Goal: Transaction & Acquisition: Purchase product/service

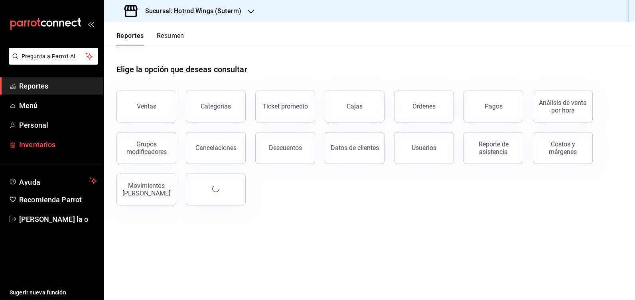
click at [62, 147] on span "Inventarios" at bounding box center [58, 144] width 78 height 11
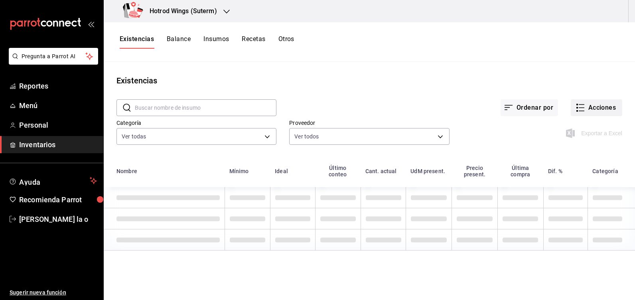
click at [578, 109] on icon "button" at bounding box center [581, 108] width 10 height 10
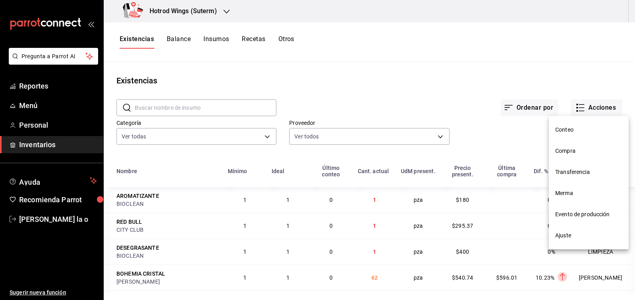
click at [575, 157] on li "Compra" at bounding box center [589, 150] width 80 height 21
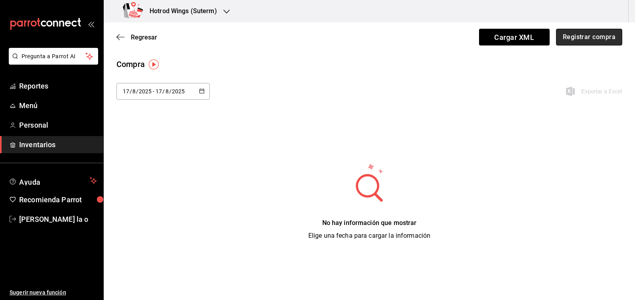
click at [619, 33] on button "Registrar compra" at bounding box center [589, 37] width 66 height 17
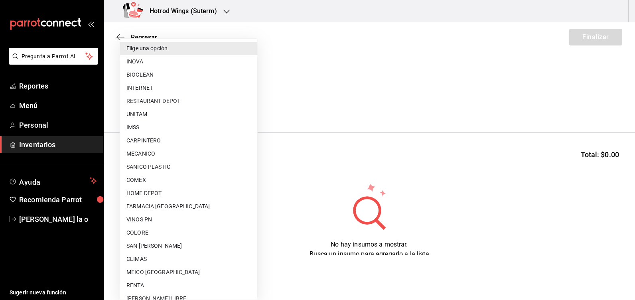
click at [253, 105] on body "Pregunta a Parrot AI Reportes Menú Personal Inventarios Ayuda Recomienda Parrot…" at bounding box center [317, 127] width 635 height 255
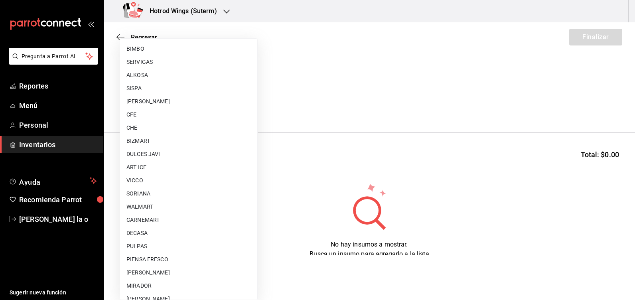
scroll to position [439, 0]
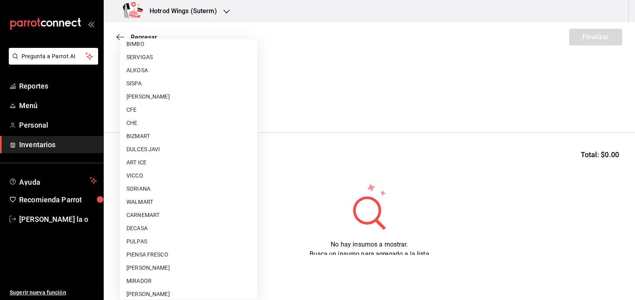
click at [132, 160] on li "ART ICE" at bounding box center [188, 162] width 137 height 13
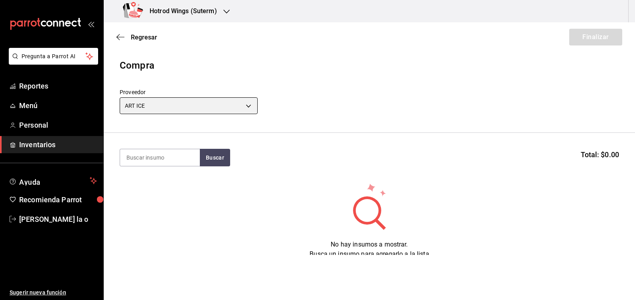
type input "6bed690c-1dd1-42c9-8f2b-4ae3923f0828"
click at [149, 157] on input at bounding box center [160, 157] width 80 height 17
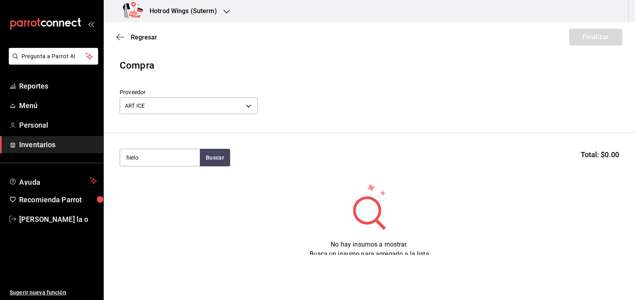
type input "hielo"
drag, startPoint x: 494, startPoint y: 220, endPoint x: 498, endPoint y: 230, distance: 10.9
click at [496, 232] on div "No hay insumos a mostrar. Busca un insumo para agregarlo a la lista" at bounding box center [369, 220] width 531 height 77
click at [205, 157] on button "Buscar" at bounding box center [215, 158] width 30 height 18
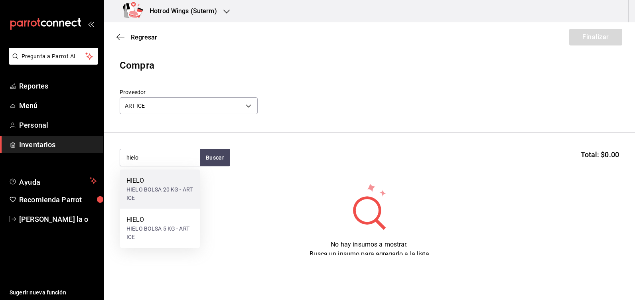
click at [173, 185] on div "HIELO" at bounding box center [159, 181] width 67 height 10
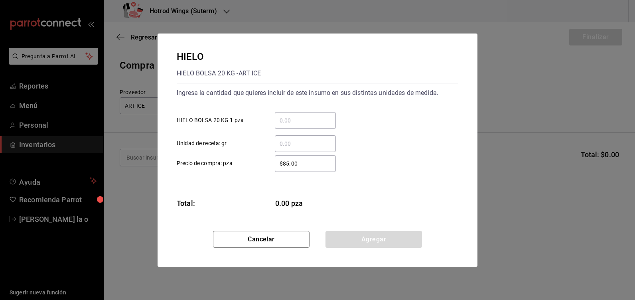
click at [303, 115] on div "​" at bounding box center [305, 120] width 61 height 17
click at [303, 116] on input "​ HIELO BOLSA 20 KG 1 pza" at bounding box center [305, 121] width 61 height 10
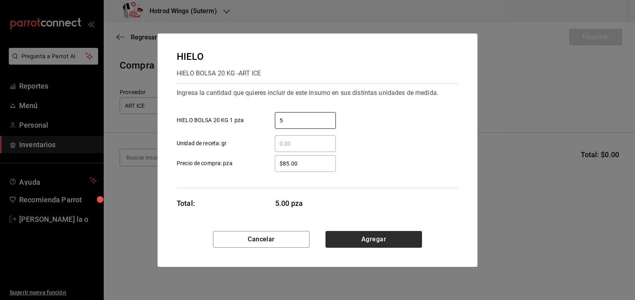
type input "5"
click at [392, 246] on button "Agregar" at bounding box center [374, 239] width 97 height 17
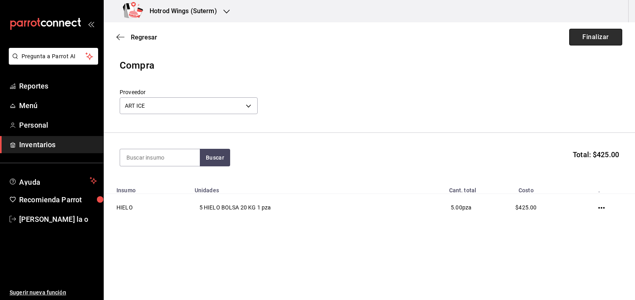
click at [598, 41] on button "Finalizar" at bounding box center [595, 37] width 53 height 17
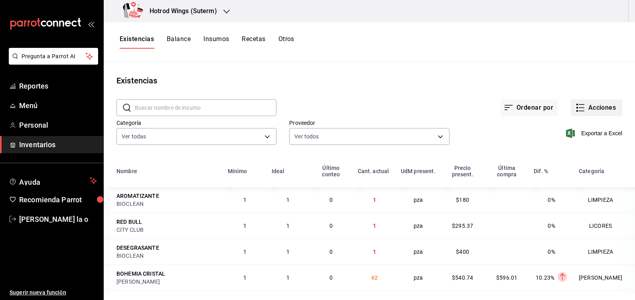
click at [583, 108] on button "Acciones" at bounding box center [596, 107] width 51 height 17
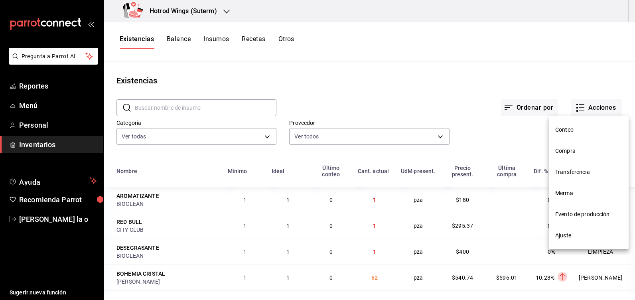
click at [564, 154] on span "Compra" at bounding box center [588, 151] width 67 height 8
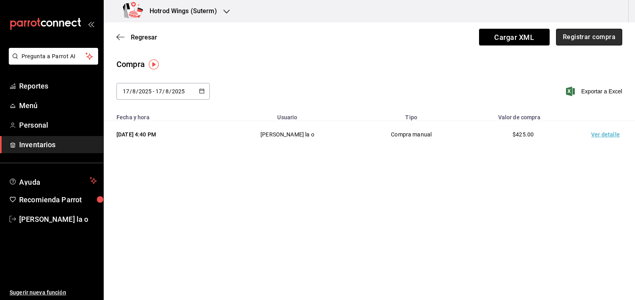
click at [591, 45] on button "Registrar compra" at bounding box center [589, 37] width 66 height 17
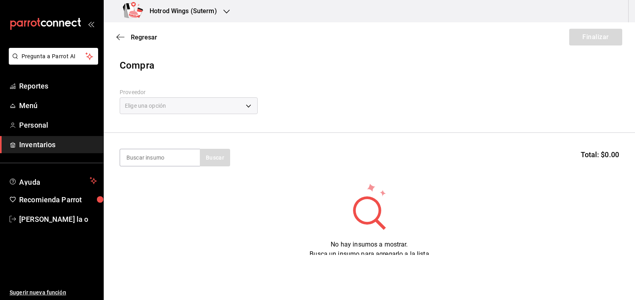
click at [245, 107] on div "Elige una opción" at bounding box center [189, 105] width 138 height 17
click at [252, 105] on div "Elige una opción" at bounding box center [189, 105] width 138 height 17
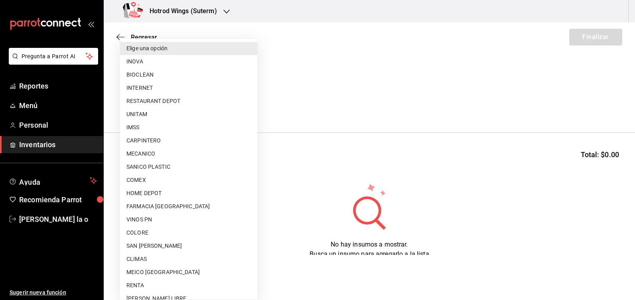
click at [252, 105] on body "Pregunta a Parrot AI Reportes Menú Personal Inventarios Ayuda Recomienda Parrot…" at bounding box center [317, 127] width 635 height 255
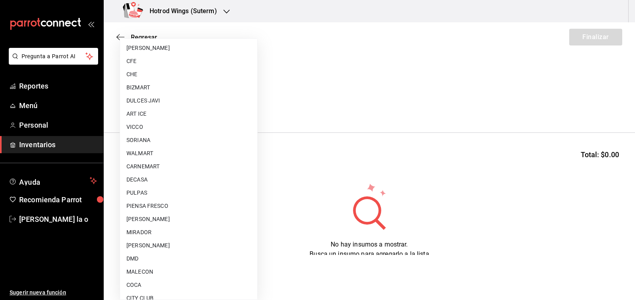
scroll to position [469, 0]
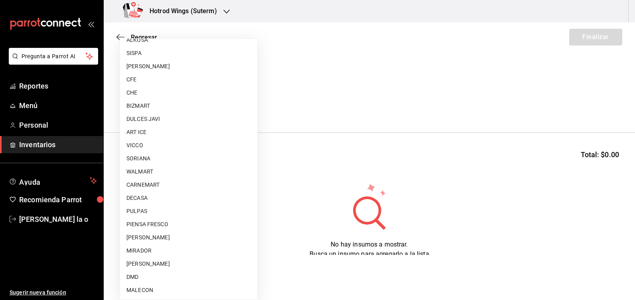
click at [164, 120] on li "DULCES JAVI" at bounding box center [188, 119] width 137 height 13
type input "c68ca797-6d80-4285-b5ce-09903adfa4dd"
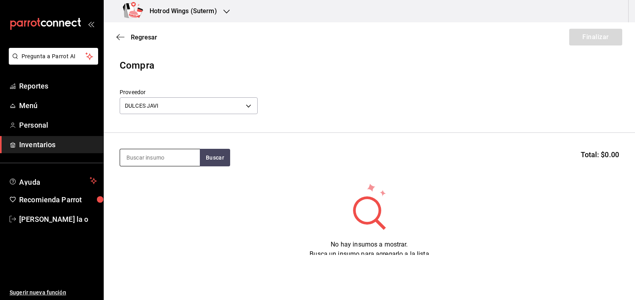
click at [143, 160] on input at bounding box center [160, 157] width 80 height 17
type input "o"
type input "palomit"
click at [221, 160] on button "Buscar" at bounding box center [215, 158] width 30 height 18
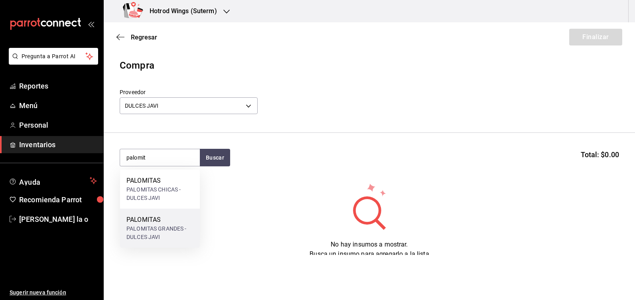
click at [150, 229] on div "PALOMITAS GRANDES - DULCES JAVI" at bounding box center [159, 233] width 67 height 17
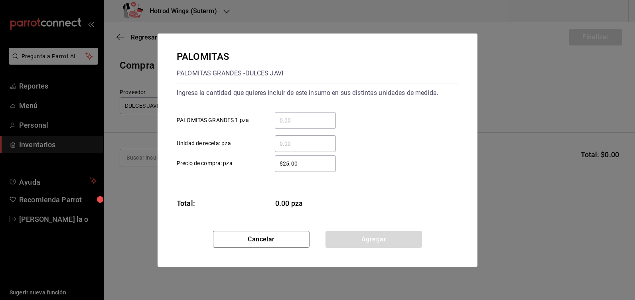
click at [278, 119] on input "​ PALOMITAS GRANDES 1 pza" at bounding box center [305, 121] width 61 height 10
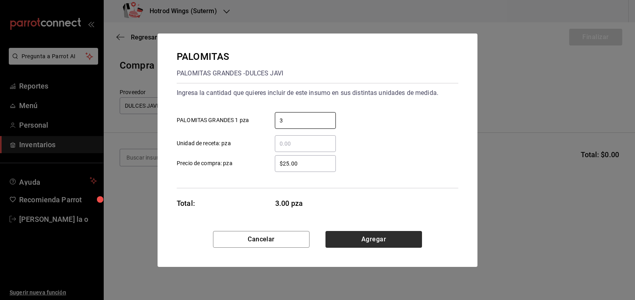
type input "3"
click at [394, 231] on button "Agregar" at bounding box center [374, 239] width 97 height 17
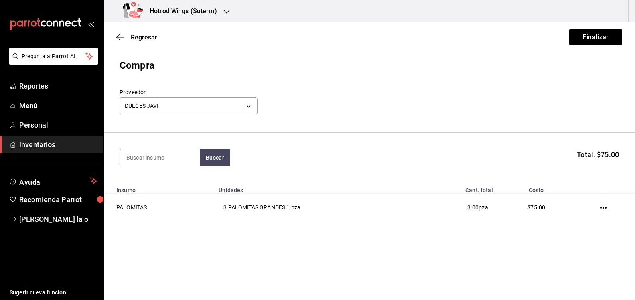
click at [164, 158] on input at bounding box center [160, 157] width 80 height 17
type input "palo"
click at [220, 162] on button "Buscar" at bounding box center [215, 158] width 30 height 18
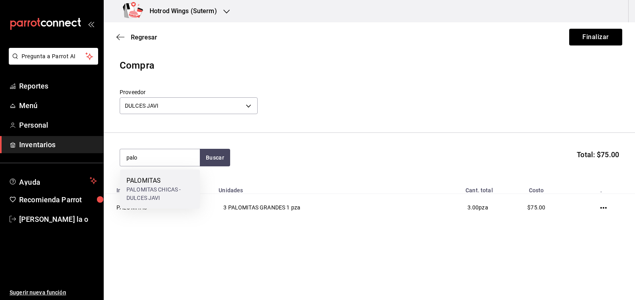
click at [157, 192] on div "PALOMITAS CHICAS - DULCES JAVI" at bounding box center [159, 194] width 67 height 17
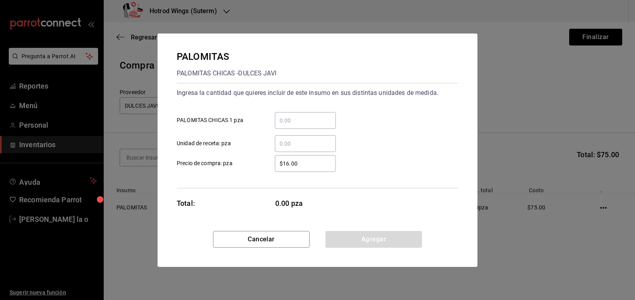
click at [285, 119] on input "​ PALOMITAS CHICAS 1 pza" at bounding box center [305, 121] width 61 height 10
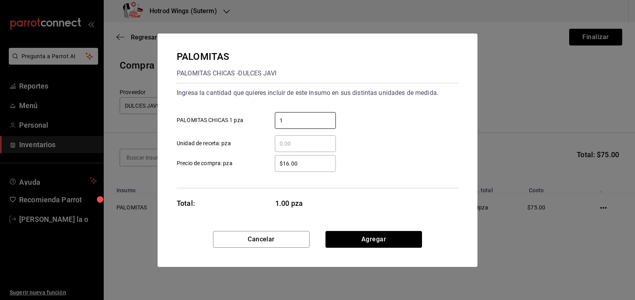
type input "1"
click at [635, 255] on html "Pregunta a Parrot AI Reportes Menú Personal Inventarios Ayuda Recomienda Parrot…" at bounding box center [317, 127] width 635 height 255
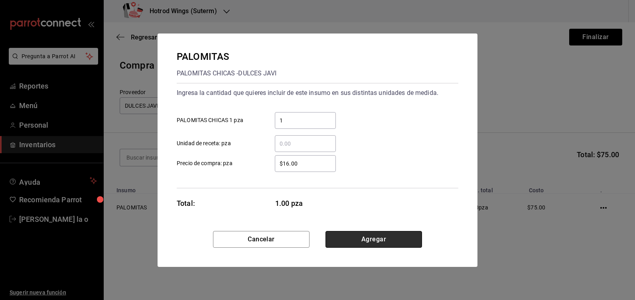
click at [361, 239] on button "Agregar" at bounding box center [374, 239] width 97 height 17
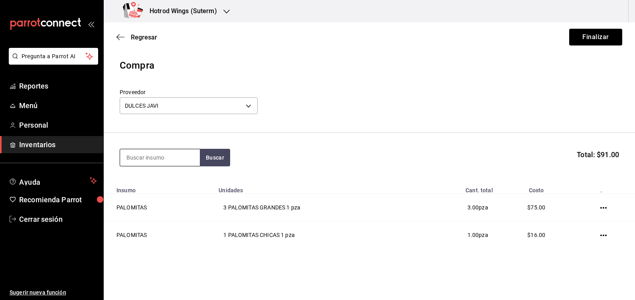
click at [143, 150] on input at bounding box center [160, 157] width 80 height 17
click at [212, 150] on button "Buscar" at bounding box center [215, 158] width 30 height 18
click at [211, 165] on button "button" at bounding box center [215, 158] width 30 height 18
click at [212, 158] on button "button" at bounding box center [215, 158] width 30 height 18
click at [212, 158] on button "Buscar" at bounding box center [215, 158] width 30 height 18
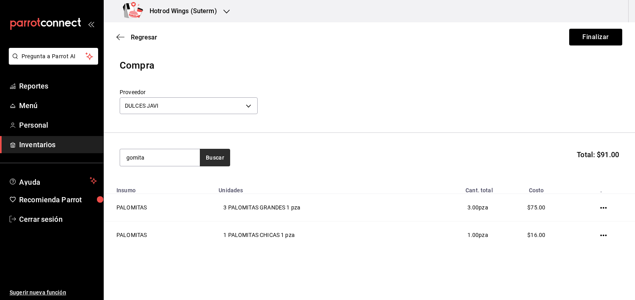
type input "gomita"
click at [212, 158] on button "Buscar" at bounding box center [215, 158] width 30 height 18
click at [152, 157] on input "gomita" at bounding box center [160, 157] width 80 height 17
click at [214, 158] on icon "button" at bounding box center [215, 156] width 4 height 4
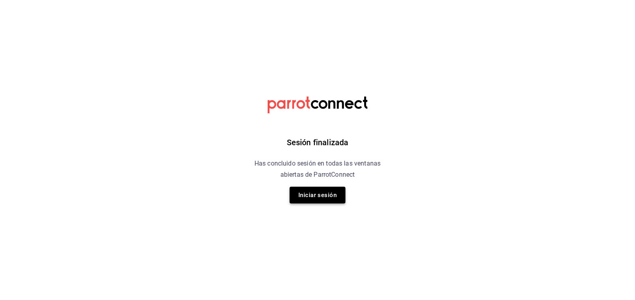
click at [324, 187] on button "Iniciar sesión" at bounding box center [318, 195] width 56 height 17
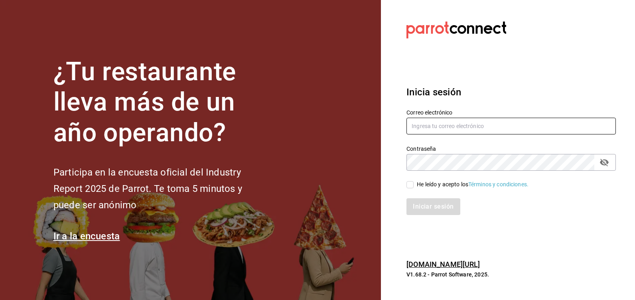
click at [421, 127] on input "text" at bounding box center [511, 126] width 209 height 17
type input "marthadelaog@live.com"
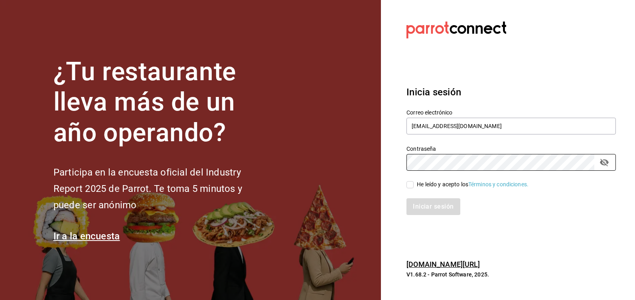
click at [413, 185] on input "He leído y acepto los Términos y condiciones." at bounding box center [410, 184] width 7 height 7
checkbox input "true"
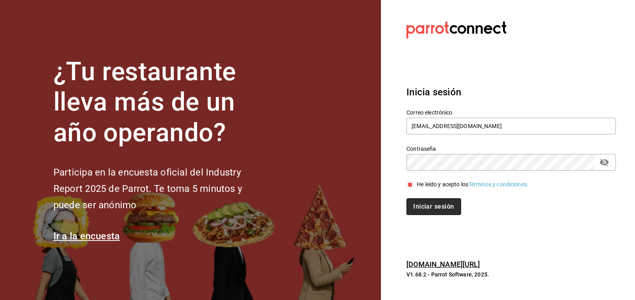
click at [423, 207] on button "Iniciar sesión" at bounding box center [434, 206] width 54 height 17
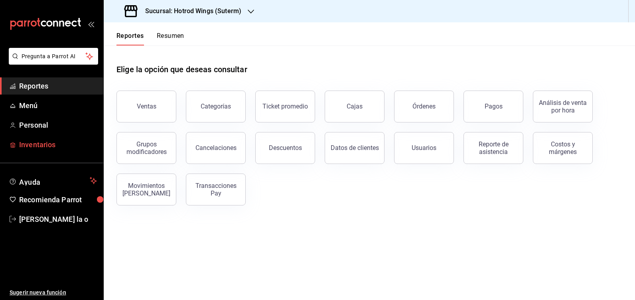
click at [37, 145] on span "Inventarios" at bounding box center [58, 144] width 78 height 11
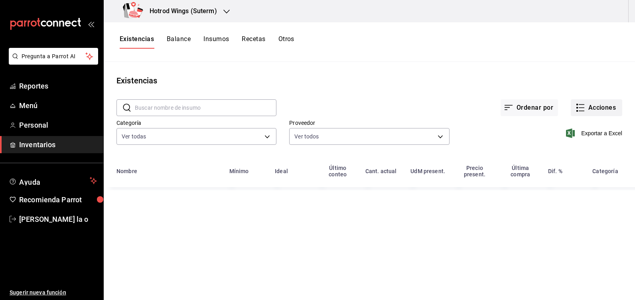
click at [587, 108] on button "Acciones" at bounding box center [596, 107] width 51 height 17
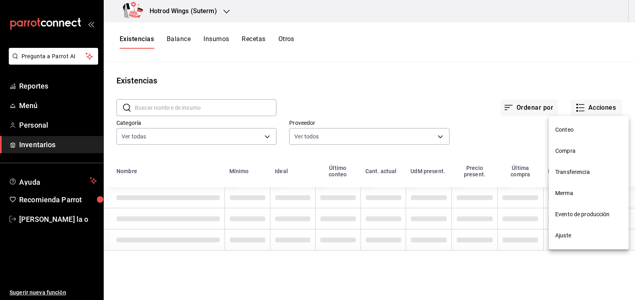
click at [575, 152] on span "Compra" at bounding box center [588, 151] width 67 height 8
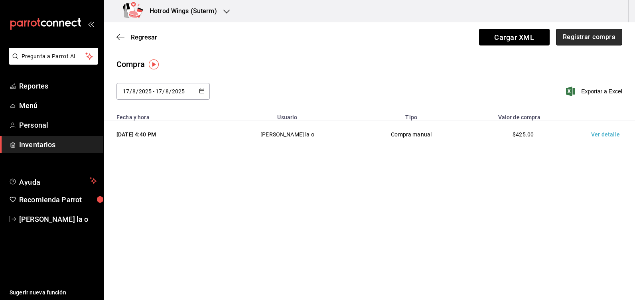
click at [579, 38] on button "Registrar compra" at bounding box center [589, 37] width 66 height 17
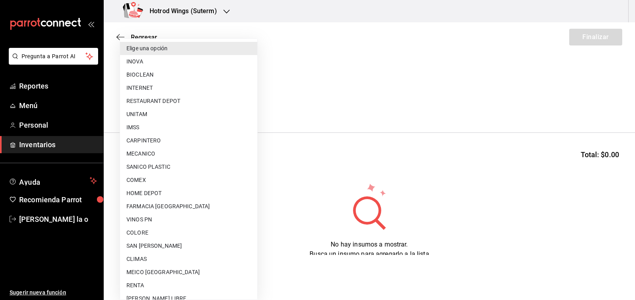
click at [252, 108] on body "Pregunta a Parrot AI Reportes Menú Personal Inventarios Ayuda Recomienda Parrot…" at bounding box center [317, 127] width 635 height 255
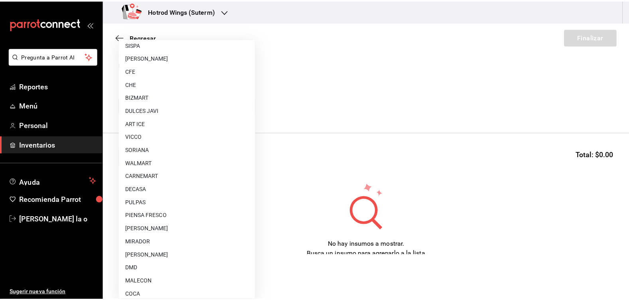
scroll to position [509, 0]
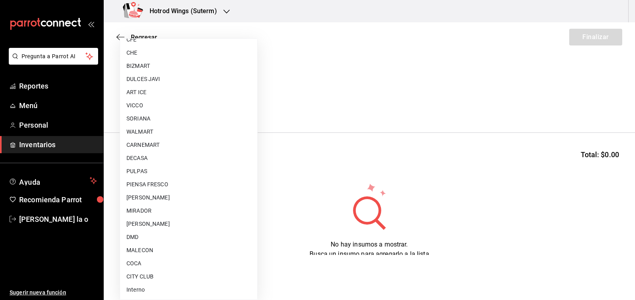
click at [152, 75] on li "DULCES JAVI" at bounding box center [188, 79] width 137 height 13
type input "c68ca797-6d80-4285-b5ce-09903adfa4dd"
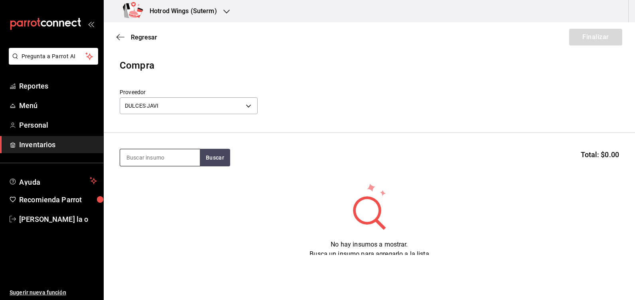
click at [146, 155] on input at bounding box center [160, 157] width 80 height 17
type input "[PERSON_NAME]"
click at [219, 160] on button "Buscar" at bounding box center [215, 158] width 30 height 18
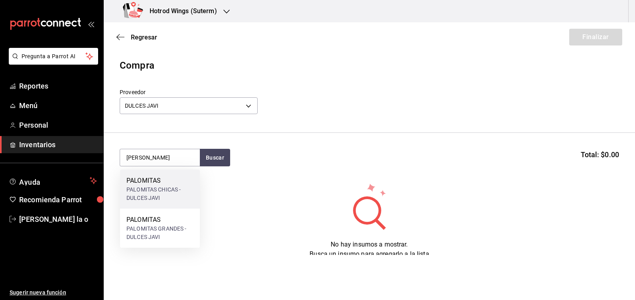
click at [153, 184] on div "PALOMITAS" at bounding box center [159, 181] width 67 height 10
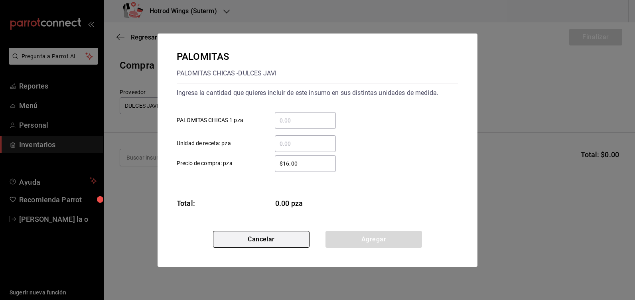
click at [253, 238] on button "Cancelar" at bounding box center [261, 239] width 97 height 17
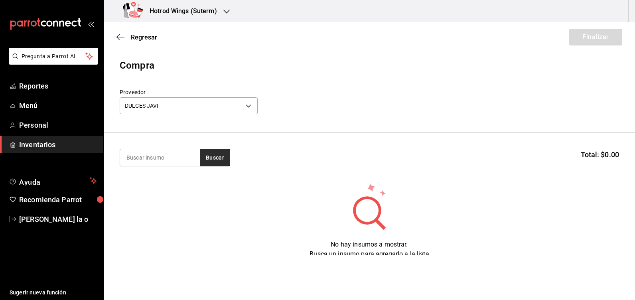
click at [211, 162] on button "Buscar" at bounding box center [215, 158] width 30 height 18
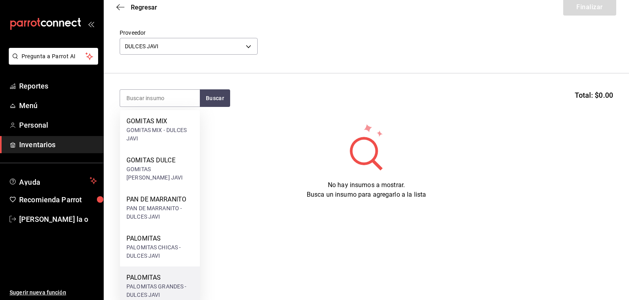
scroll to position [39, 0]
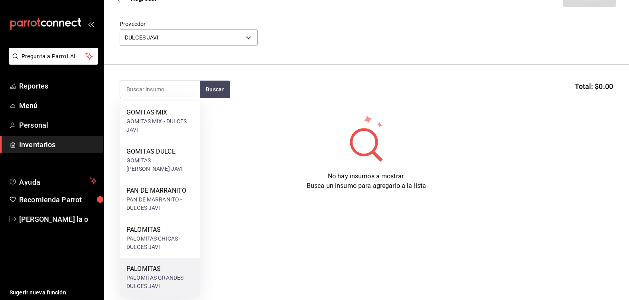
click at [167, 277] on div "PALOMITAS GRANDES - DULCES JAVI" at bounding box center [159, 282] width 67 height 17
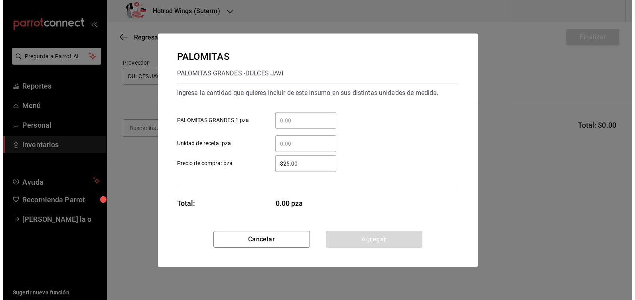
scroll to position [0, 0]
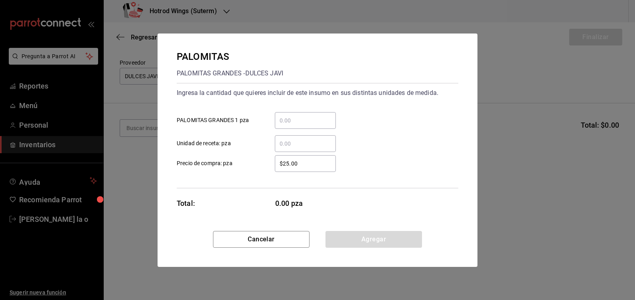
click at [284, 121] on input "​ PALOMITAS GRANDES 1 pza" at bounding box center [305, 121] width 61 height 10
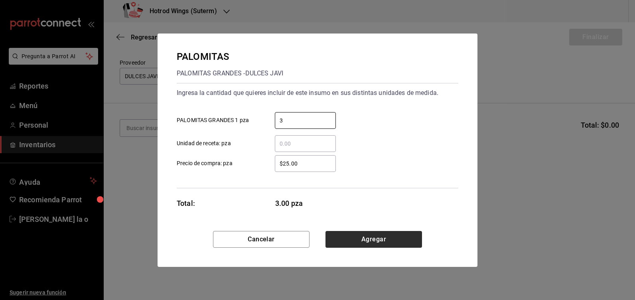
type input "3"
click at [393, 238] on button "Agregar" at bounding box center [374, 239] width 97 height 17
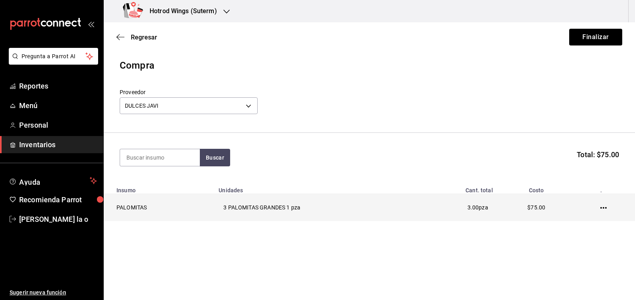
click at [169, 201] on td "PALOMITAS" at bounding box center [159, 208] width 110 height 28
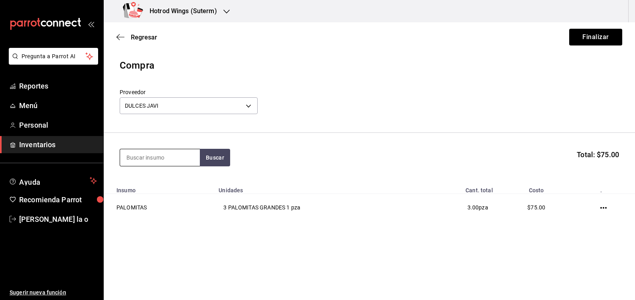
click at [137, 152] on input at bounding box center [160, 157] width 80 height 17
click at [212, 161] on button "Buscar" at bounding box center [215, 158] width 30 height 18
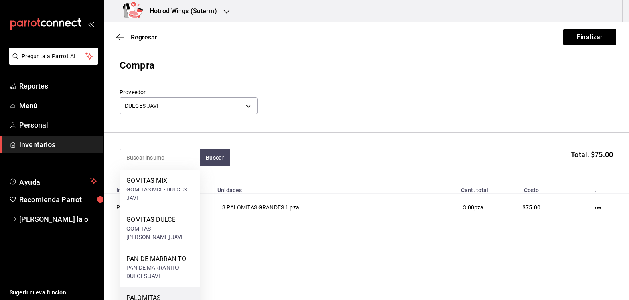
scroll to position [29, 0]
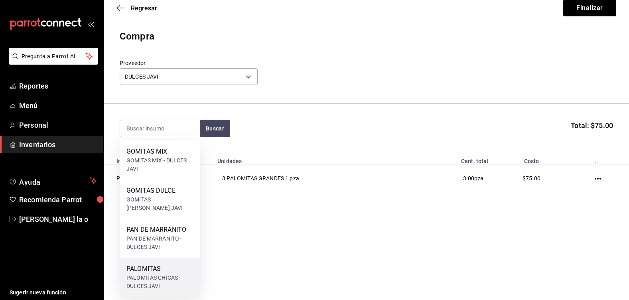
click at [155, 280] on div "PALOMITAS CHICAS - DULCES JAVI" at bounding box center [159, 282] width 67 height 17
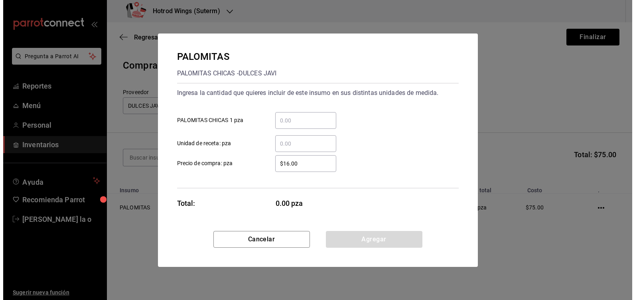
scroll to position [0, 0]
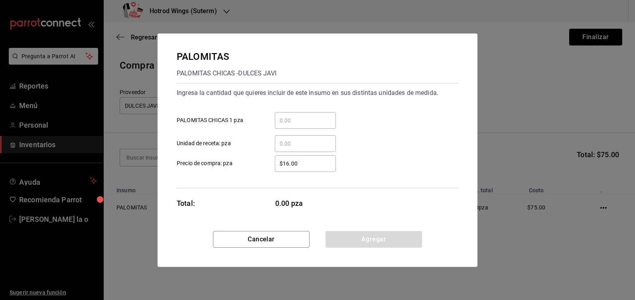
click at [301, 111] on div "​ PALOMITAS CHICAS 1 pza" at bounding box center [314, 117] width 288 height 23
drag, startPoint x: 291, startPoint y: 134, endPoint x: 296, endPoint y: 119, distance: 15.5
click at [291, 133] on div "​ Unidad de receta: pza" at bounding box center [314, 140] width 288 height 23
click at [296, 119] on input "​ PALOMITAS CHICAS 1 pza" at bounding box center [305, 121] width 61 height 10
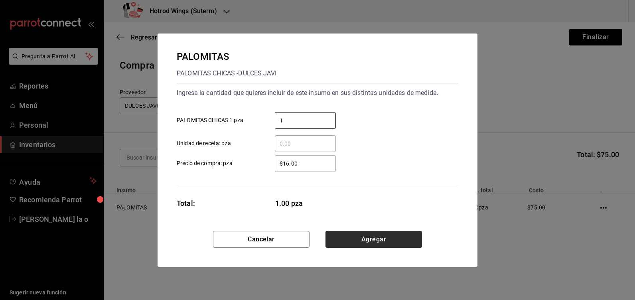
type input "1"
click at [381, 241] on button "Agregar" at bounding box center [374, 239] width 97 height 17
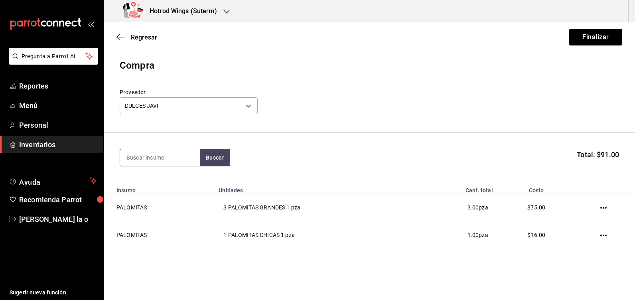
click at [164, 164] on input at bounding box center [160, 157] width 80 height 17
drag, startPoint x: 126, startPoint y: 156, endPoint x: 301, endPoint y: 154, distance: 174.8
click at [131, 155] on input "[PERSON_NAME]" at bounding box center [160, 157] width 80 height 17
type input "gomita"
click at [215, 159] on button "Buscar" at bounding box center [215, 158] width 30 height 18
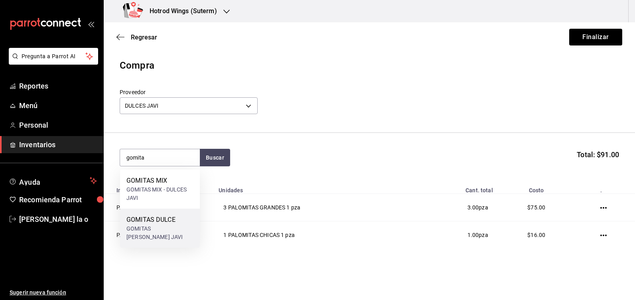
click at [153, 238] on div "GOMITAS [PERSON_NAME] JAVI" at bounding box center [159, 233] width 67 height 17
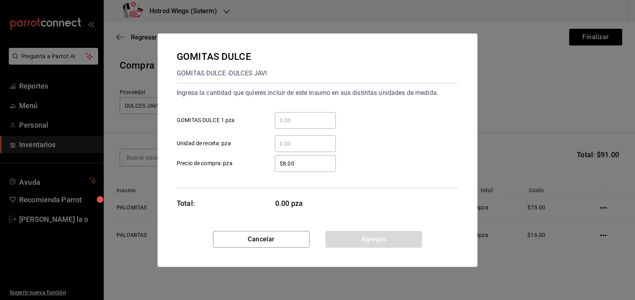
click at [297, 122] on input "​ GOMITAS DULCE 1 pza" at bounding box center [305, 121] width 61 height 10
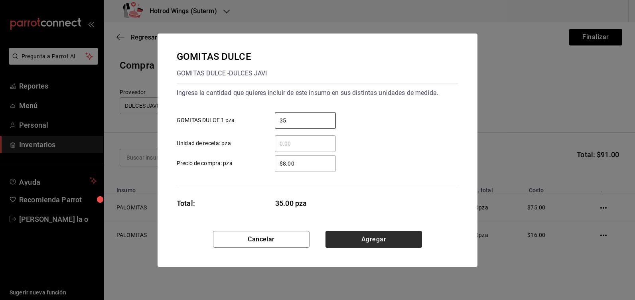
type input "35"
click at [377, 243] on button "Agregar" at bounding box center [374, 239] width 97 height 17
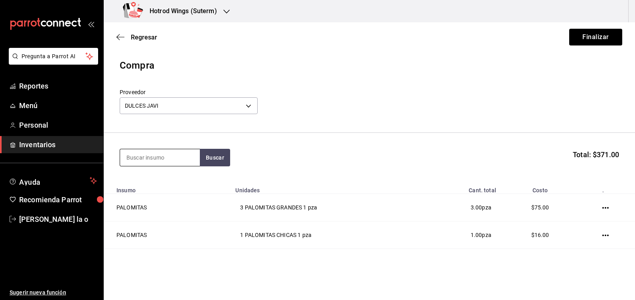
click at [140, 159] on input at bounding box center [160, 157] width 80 height 17
type input "gomi"
click at [225, 162] on button "Buscar" at bounding box center [215, 158] width 30 height 18
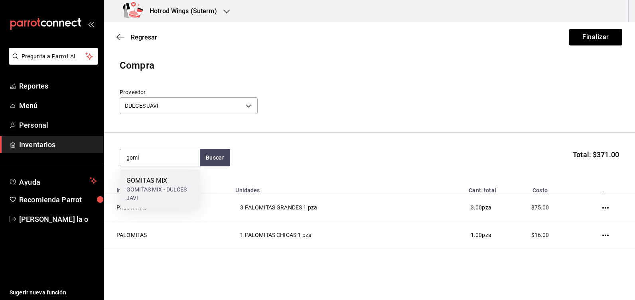
click at [173, 181] on div "GOMITAS MIX" at bounding box center [159, 181] width 67 height 10
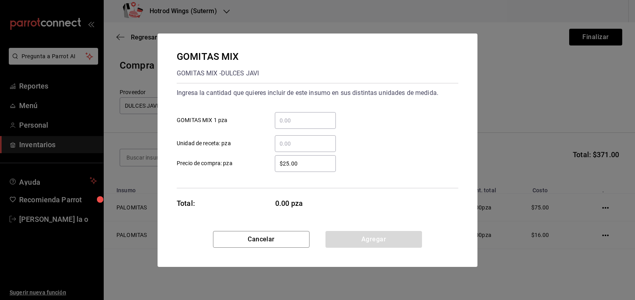
drag, startPoint x: 219, startPoint y: 150, endPoint x: 290, endPoint y: 121, distance: 75.9
click at [290, 121] on input "​ GOMITAS MIX 1 pza" at bounding box center [305, 121] width 61 height 10
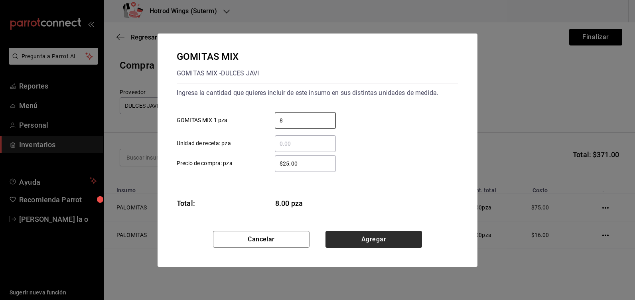
type input "8"
click at [389, 241] on button "Agregar" at bounding box center [374, 239] width 97 height 17
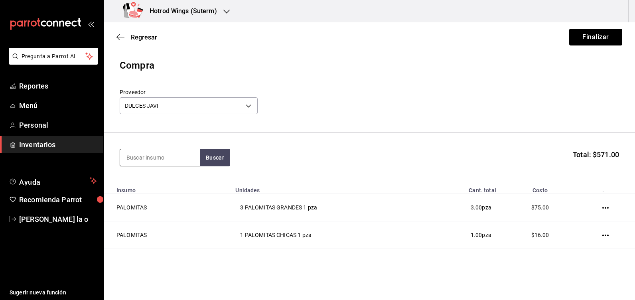
click at [137, 155] on input at bounding box center [160, 157] width 80 height 17
click at [215, 159] on button "Buscar" at bounding box center [215, 158] width 30 height 18
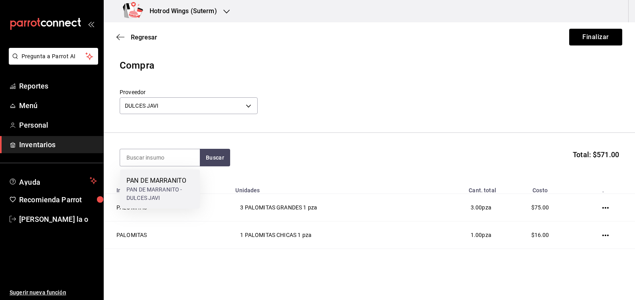
click at [159, 188] on div "PAN DE MARRANITO - DULCES JAVI" at bounding box center [159, 194] width 67 height 17
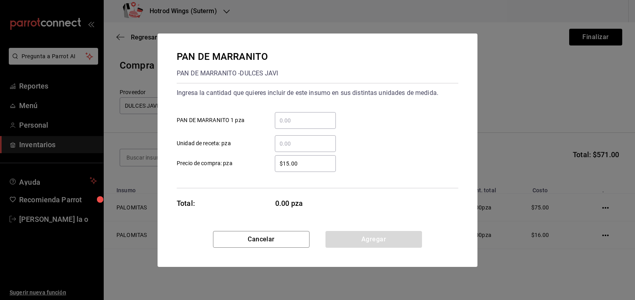
click at [284, 119] on input "​ PAN DE MARRANITO 1 pza" at bounding box center [305, 121] width 61 height 10
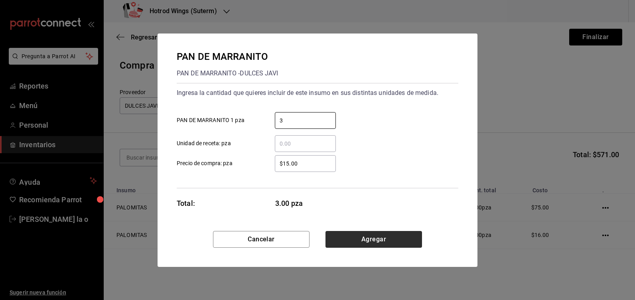
type input "3"
click at [371, 237] on button "Agregar" at bounding box center [374, 239] width 97 height 17
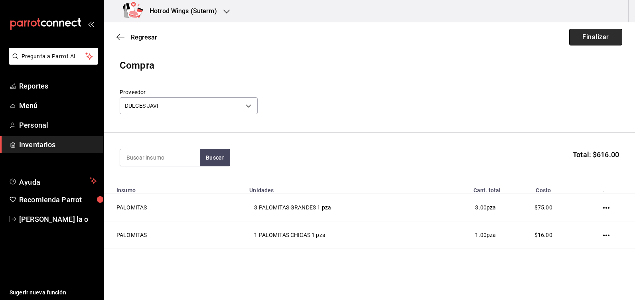
click at [597, 34] on button "Finalizar" at bounding box center [595, 37] width 53 height 17
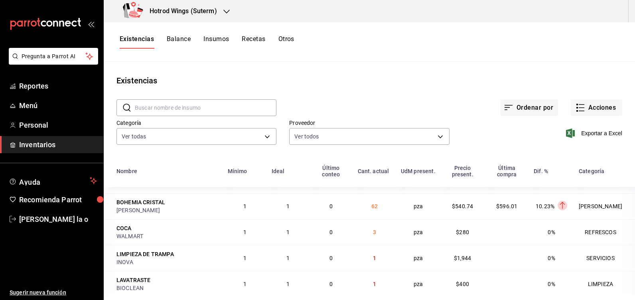
scroll to position [40, 0]
